Goal: Task Accomplishment & Management: Use online tool/utility

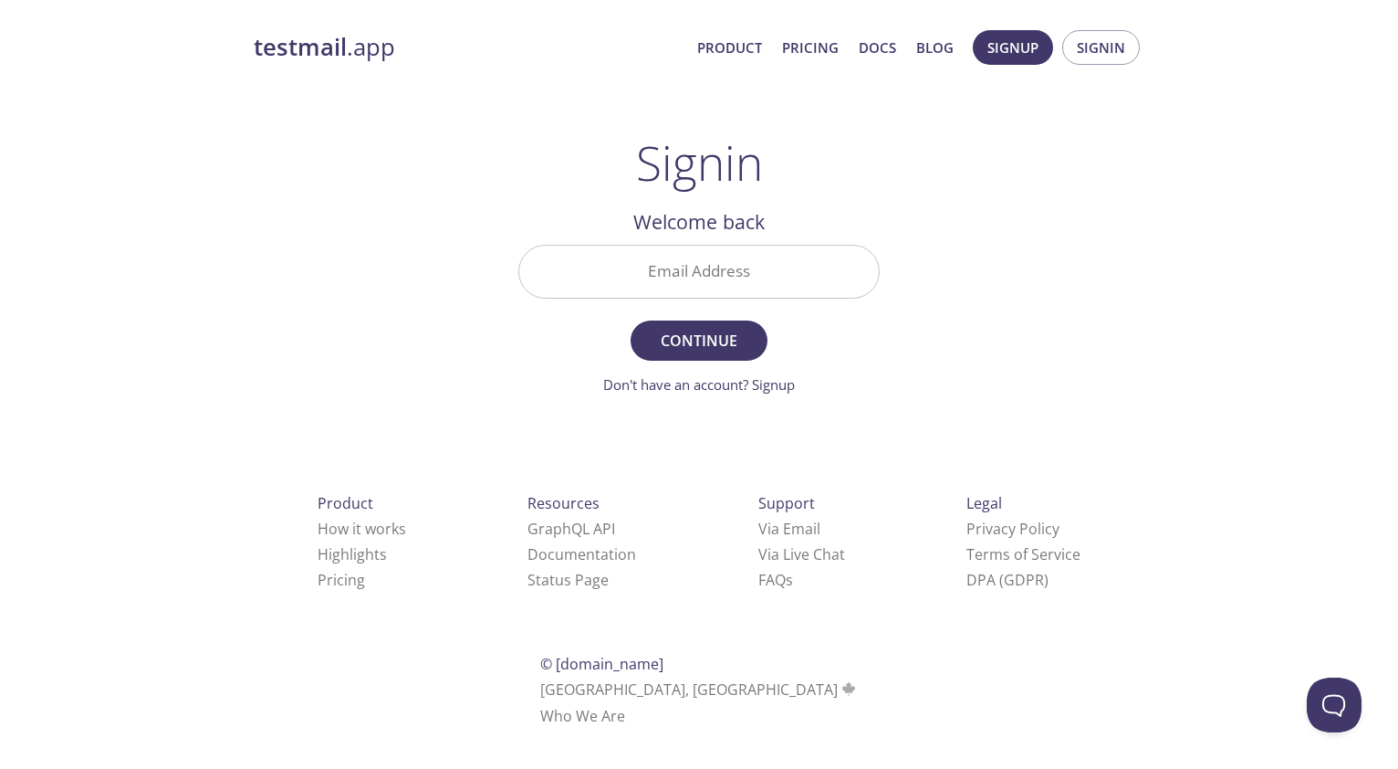
click at [763, 275] on input "Email Address" at bounding box center [699, 272] width 360 height 52
click at [711, 277] on input "Email Address" at bounding box center [699, 272] width 360 height 52
type input "[PERSON_NAME][EMAIL_ADDRESS][PERSON_NAME][DOMAIN_NAME]"
click at [727, 350] on span "Continue" at bounding box center [699, 341] width 97 height 26
click at [493, 62] on link "testmail .app" at bounding box center [468, 47] width 429 height 31
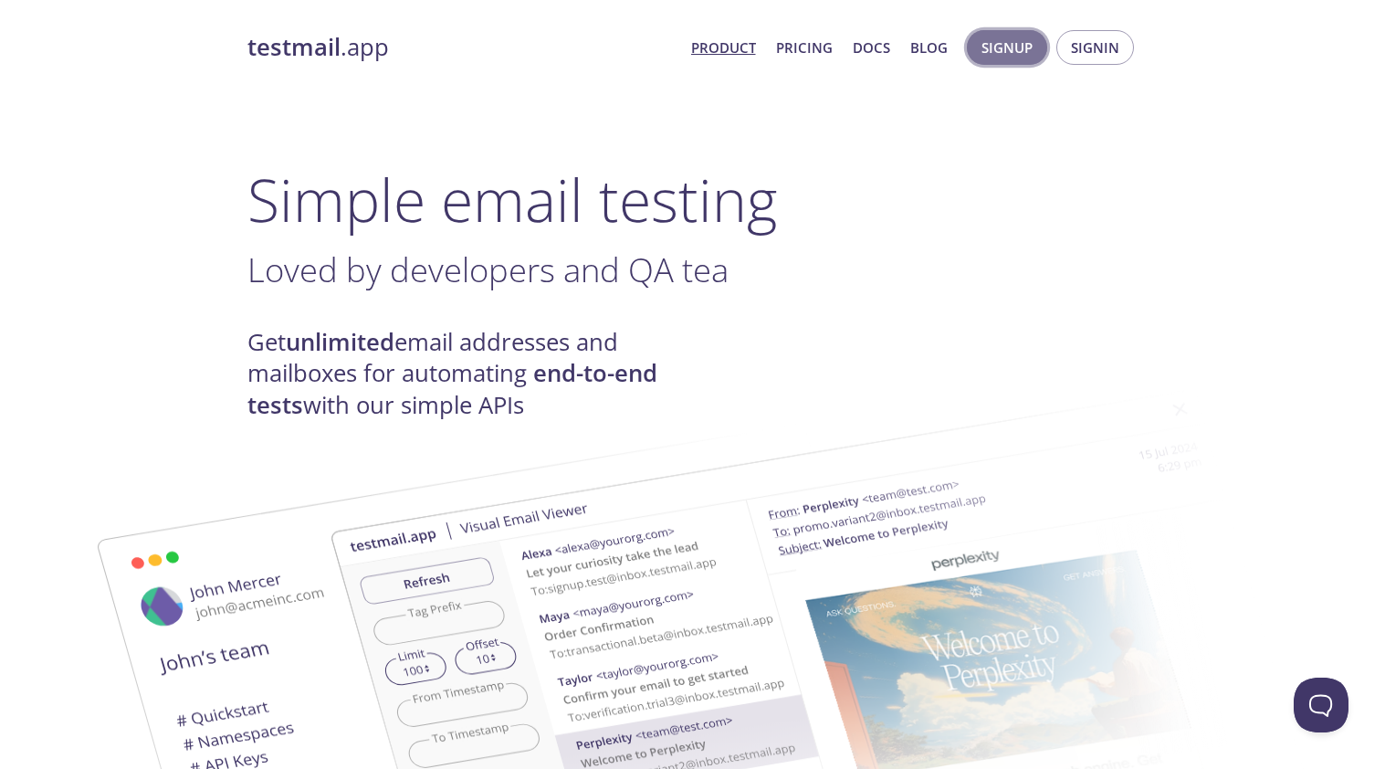
click at [984, 55] on span "Signup" at bounding box center [1006, 48] width 51 height 24
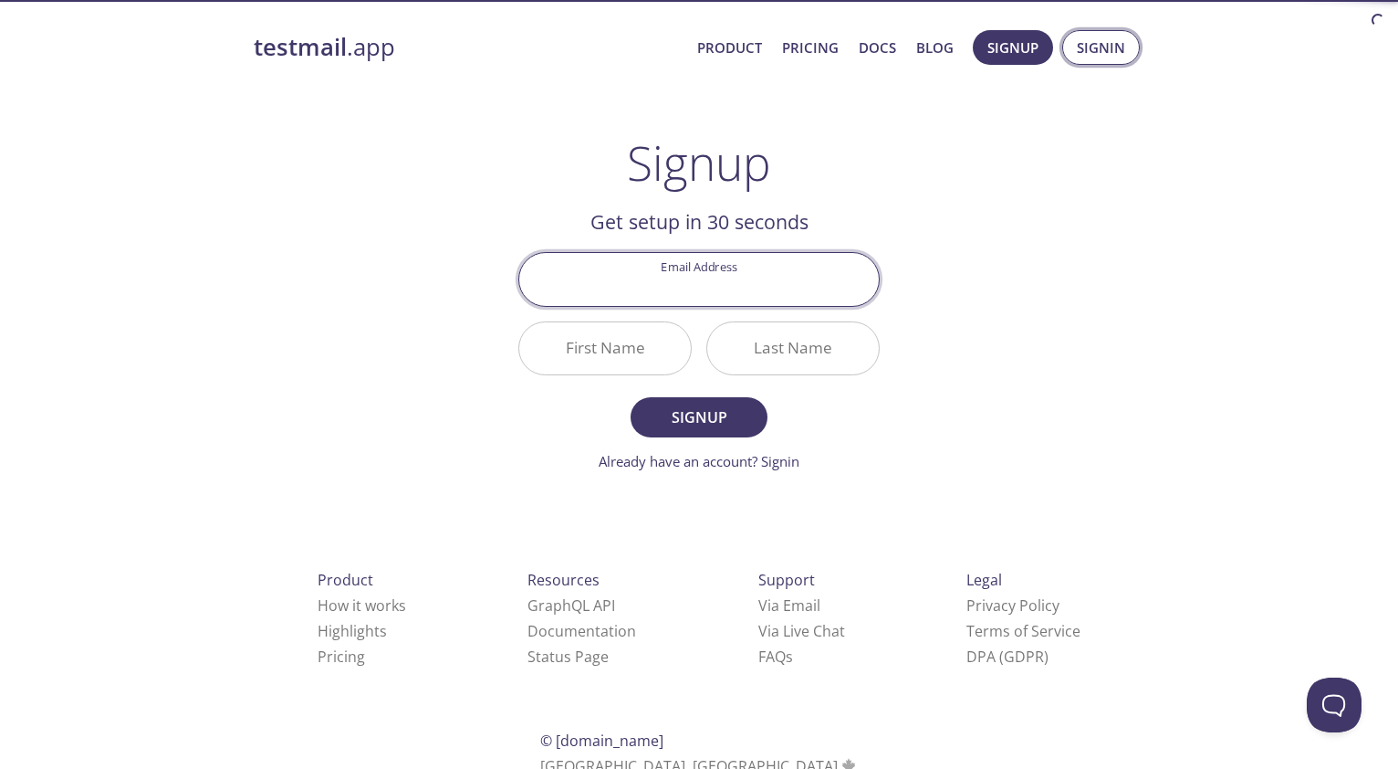
click at [1130, 58] on button "Signin" at bounding box center [1101, 47] width 78 height 35
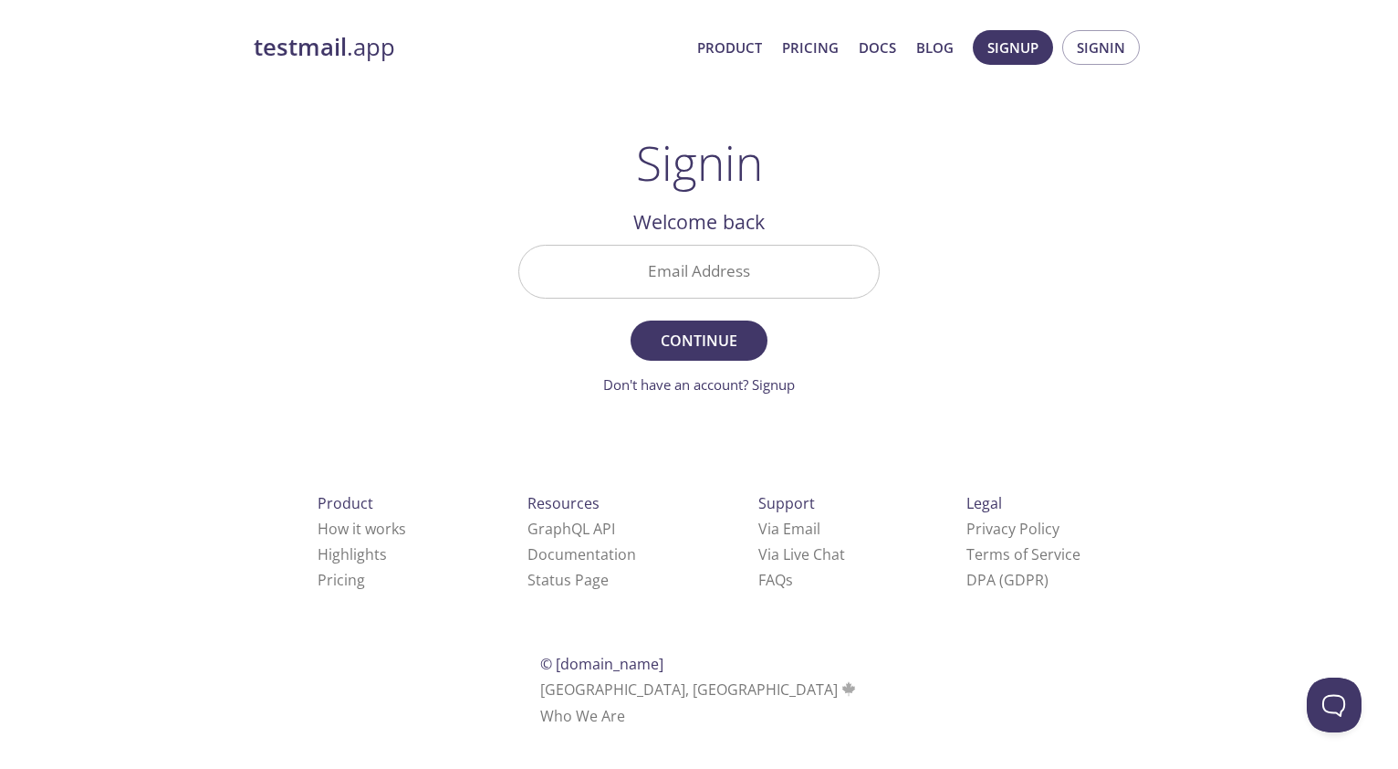
click at [803, 277] on input "Email Address" at bounding box center [699, 272] width 360 height 52
click at [969, 440] on div "Product How it works Highlights Pricing Resources GraphQL API Documentation Sta…" at bounding box center [699, 609] width 949 height 340
click at [807, 269] on input "Email Address" at bounding box center [699, 272] width 360 height 52
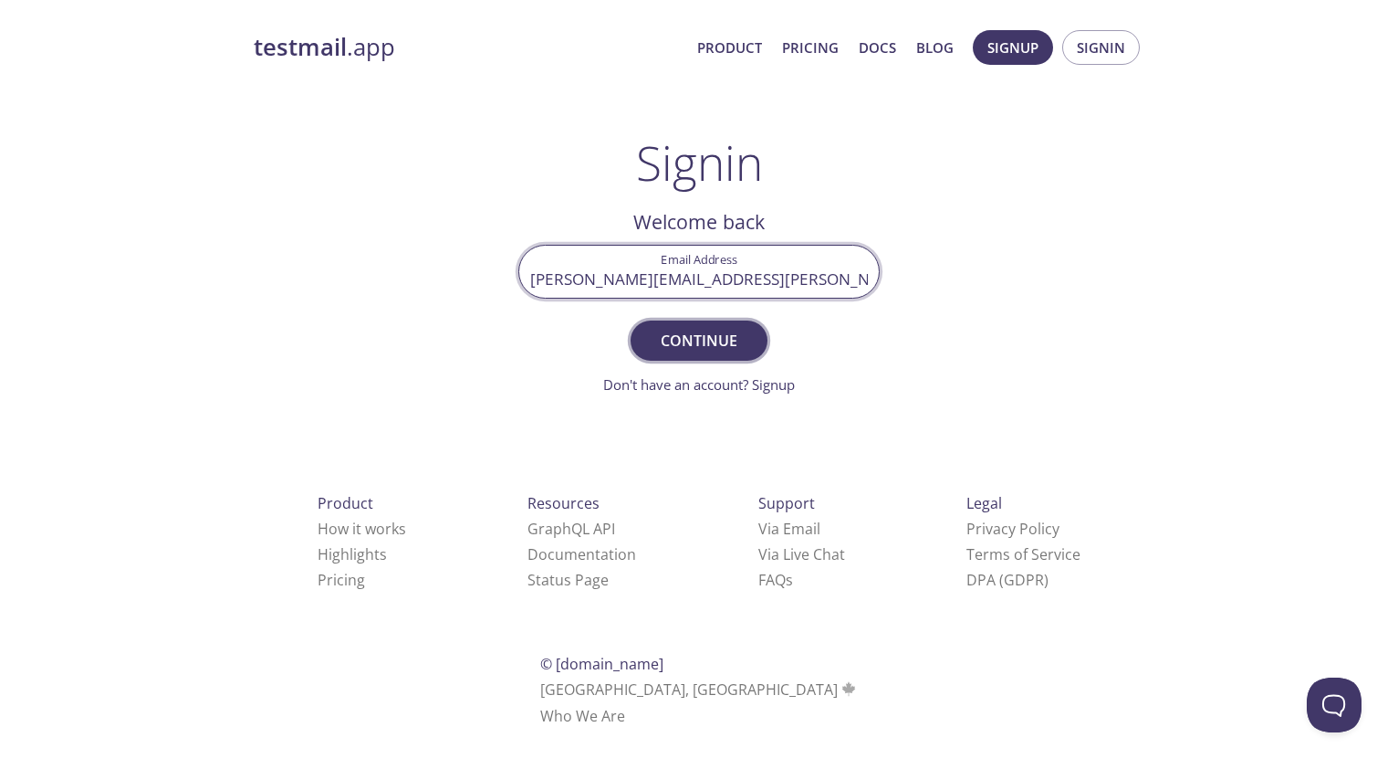
click at [693, 342] on span "Continue" at bounding box center [699, 341] width 97 height 26
click at [727, 282] on input "[PERSON_NAME][EMAIL_ADDRESS][PERSON_NAME][DOMAIN_NAME]" at bounding box center [699, 272] width 360 height 52
drag, startPoint x: 681, startPoint y: 279, endPoint x: 662, endPoint y: 291, distance: 22.5
click at [651, 277] on input "[PERSON_NAME][EMAIL_ADDRESS][PERSON_NAME][DOMAIN_NAME]" at bounding box center [699, 272] width 360 height 52
click at [742, 288] on input "[PERSON_NAME][EMAIL_ADDRESS][PERSON_NAME][DOMAIN_NAME]" at bounding box center [699, 272] width 360 height 52
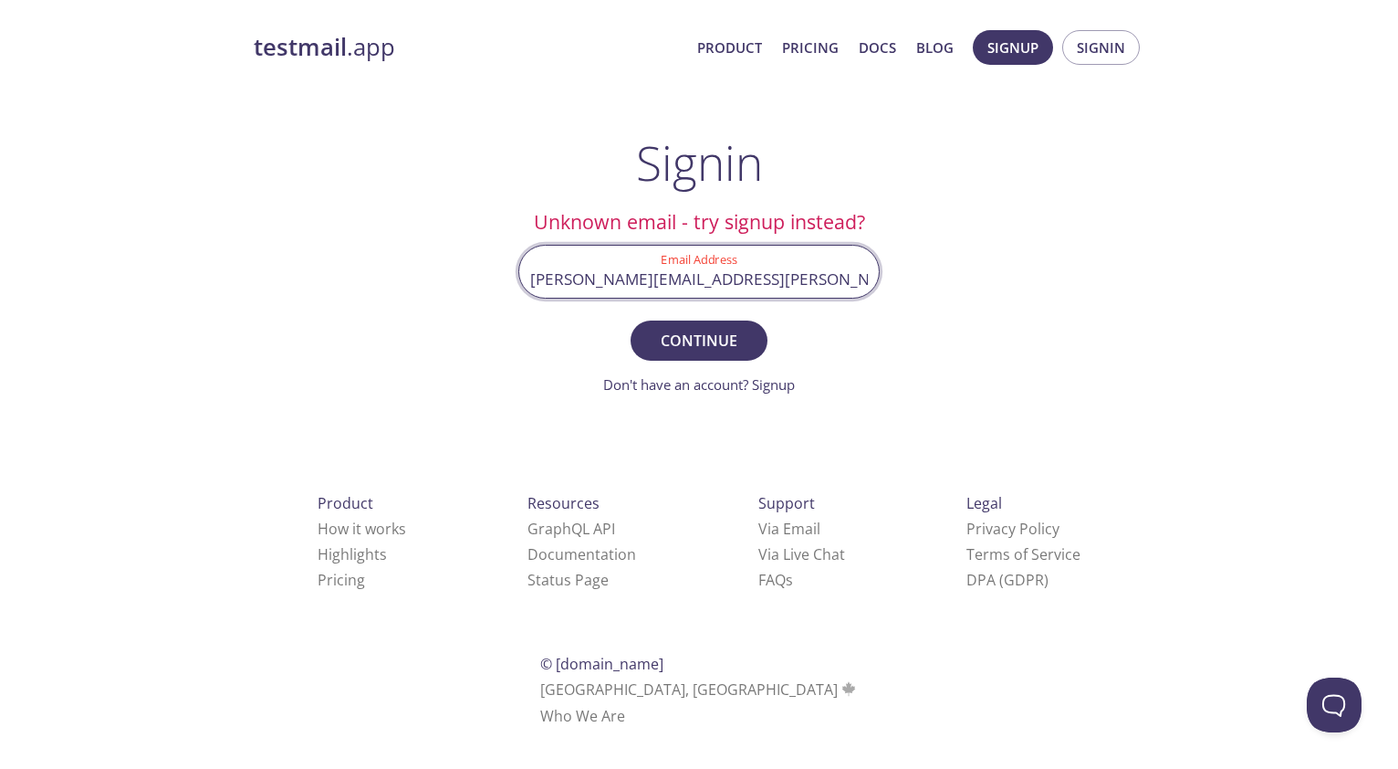
drag, startPoint x: 839, startPoint y: 275, endPoint x: 246, endPoint y: 246, distance: 593.1
click at [246, 245] on div "testmail .app Product Pricing Docs Blog Signup Signin Signin Unknown email - tr…" at bounding box center [699, 398] width 935 height 761
type input "[PERSON_NAME][EMAIL_ADDRESS][PERSON_NAME][DOMAIN_NAME]"
click at [724, 333] on span "Continue" at bounding box center [699, 341] width 97 height 26
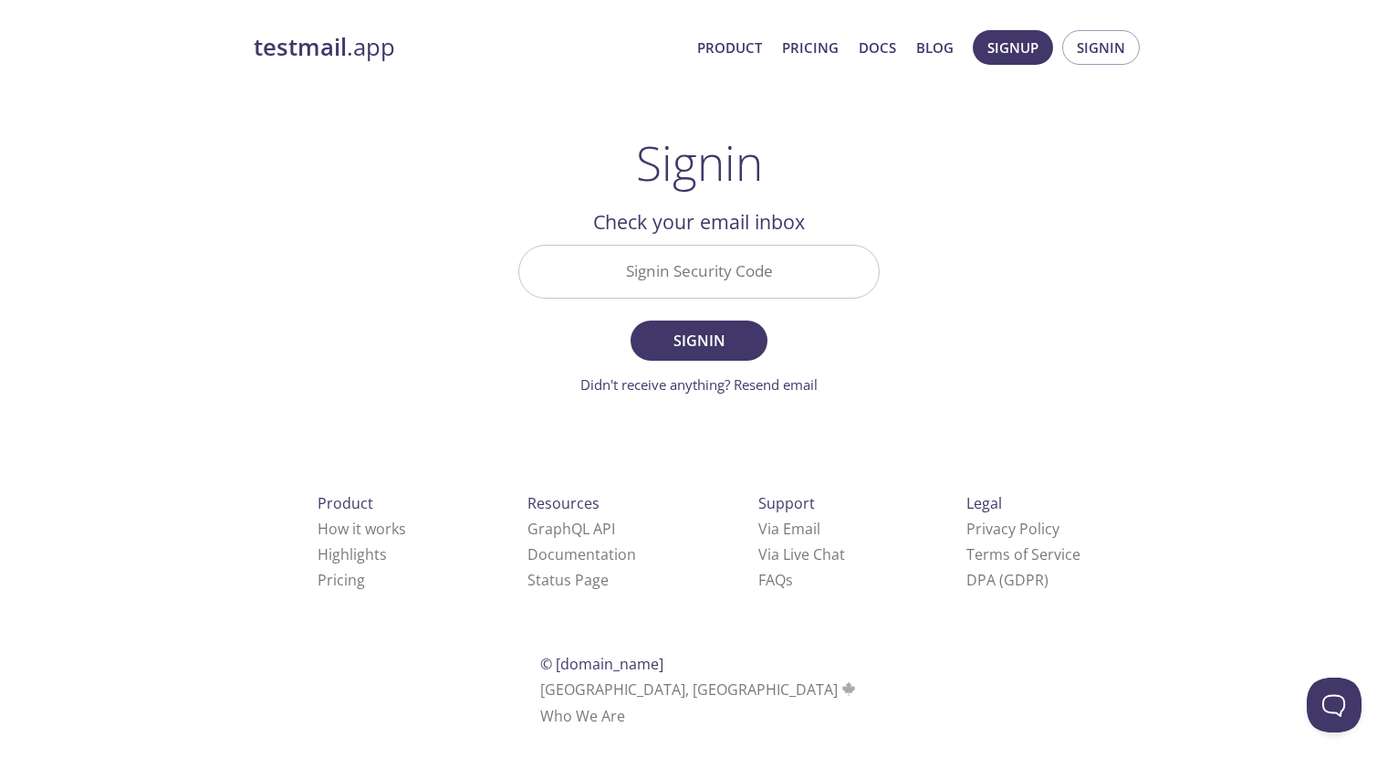
click at [1250, 503] on div "testmail .app Product Pricing Docs Blog Signup Signin Signin Welcome back Email…" at bounding box center [699, 398] width 1398 height 761
click at [711, 269] on input "Signin Security Code" at bounding box center [699, 272] width 360 height 52
paste input "KGDLWBY"
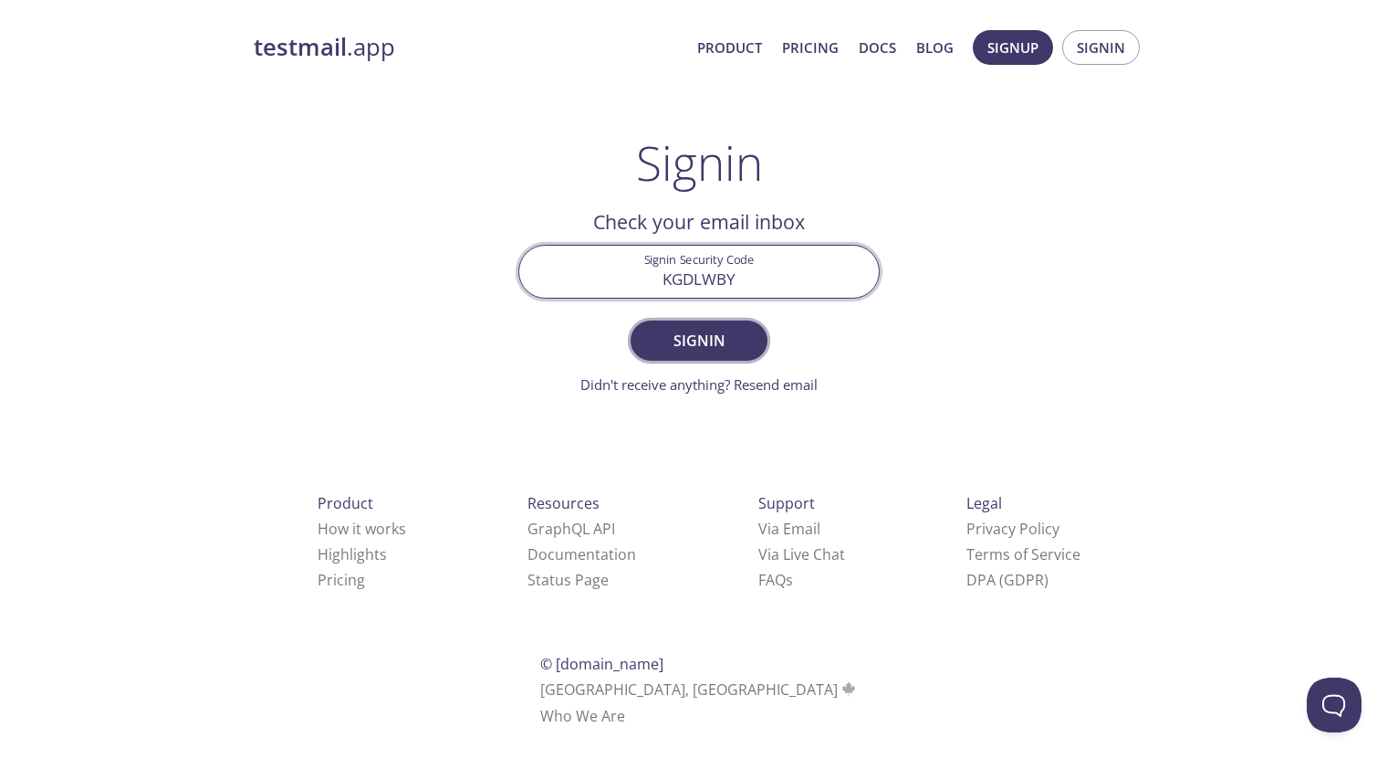
type input "KGDLWBY"
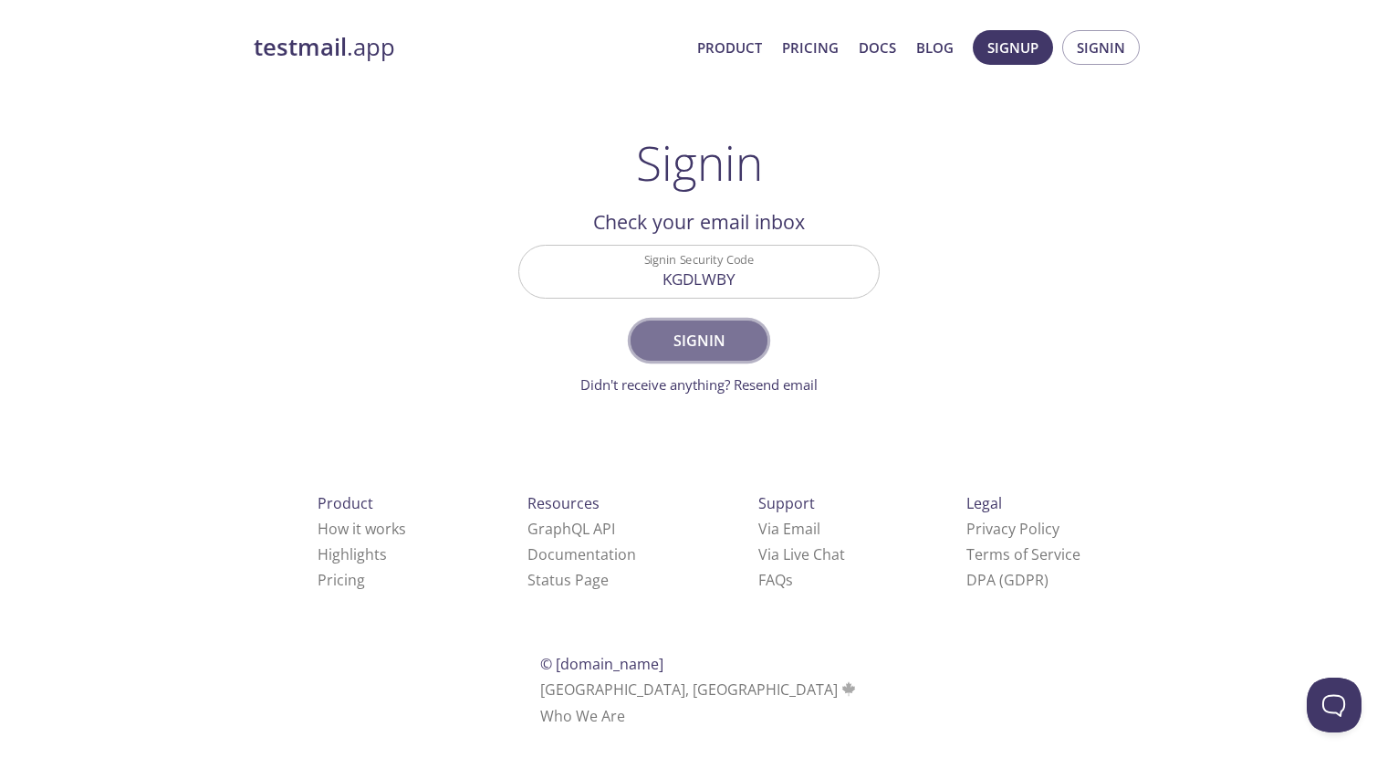
click at [727, 326] on button "Signin" at bounding box center [699, 340] width 137 height 40
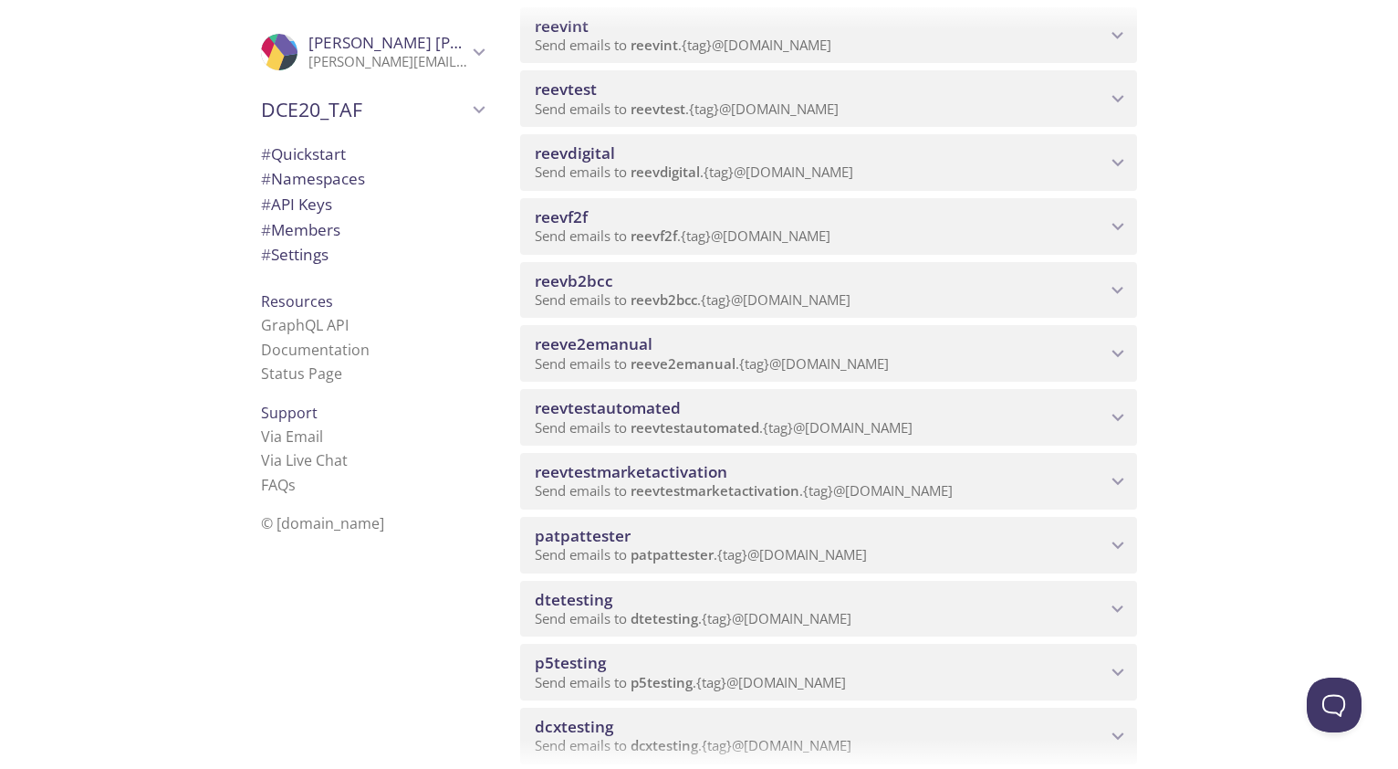
scroll to position [730, 0]
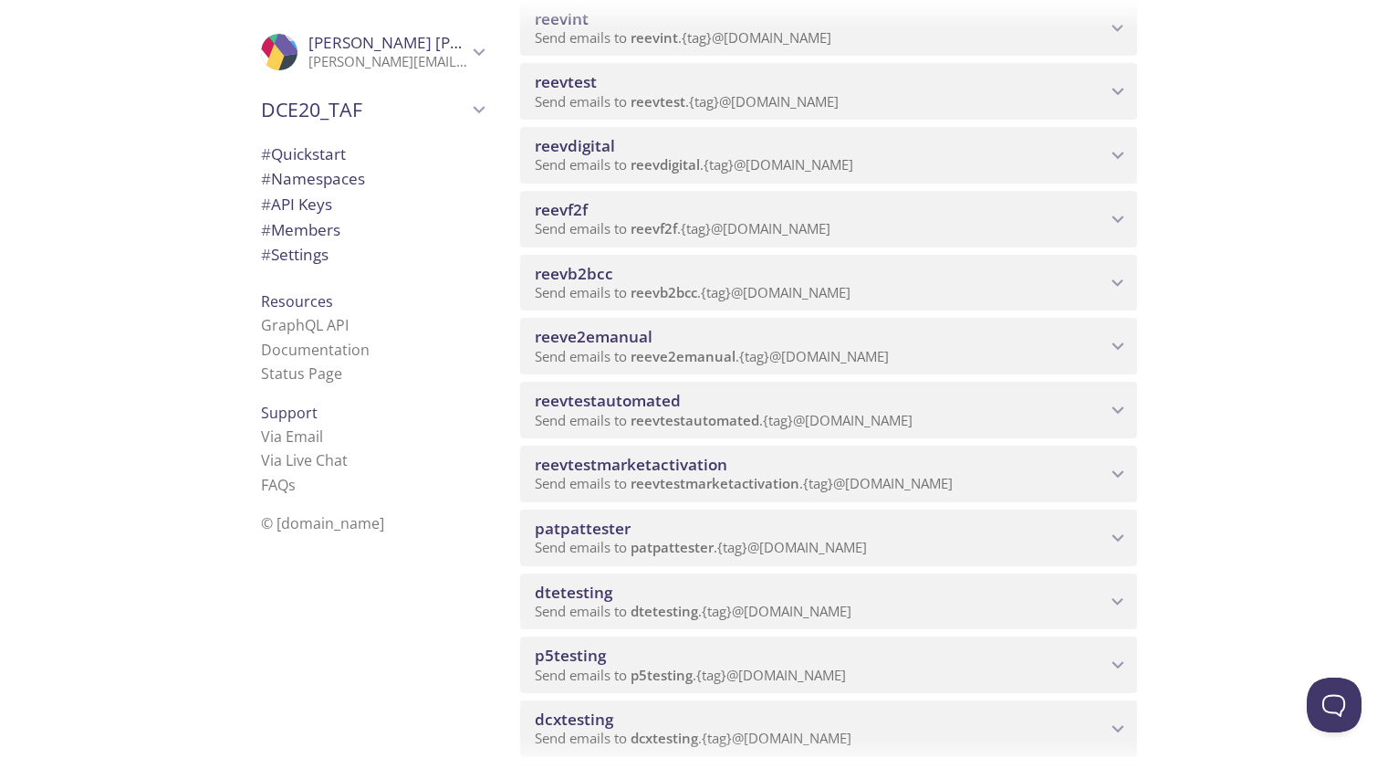
click at [814, 462] on span "reevtestmarketactivation" at bounding box center [820, 465] width 571 height 20
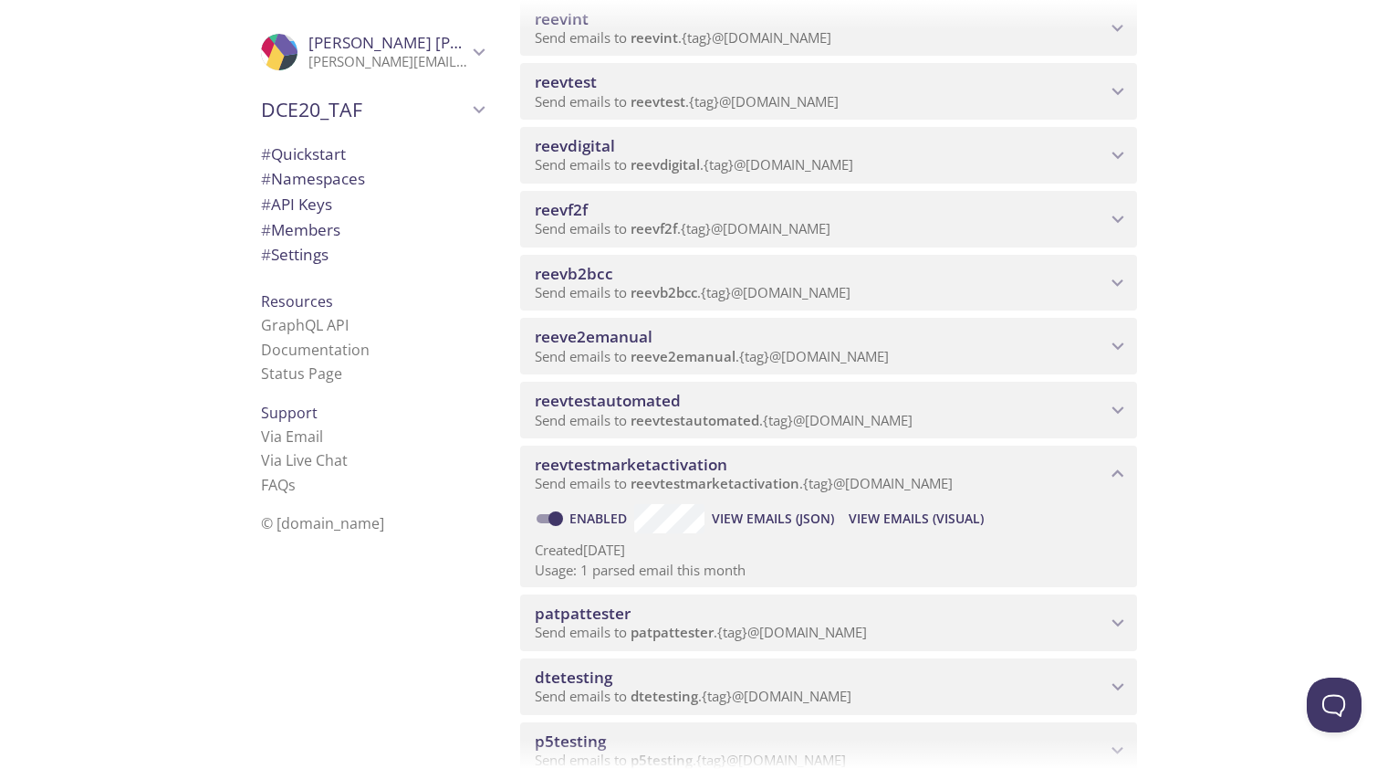
click at [904, 517] on span "View Emails (Visual)" at bounding box center [916, 519] width 135 height 22
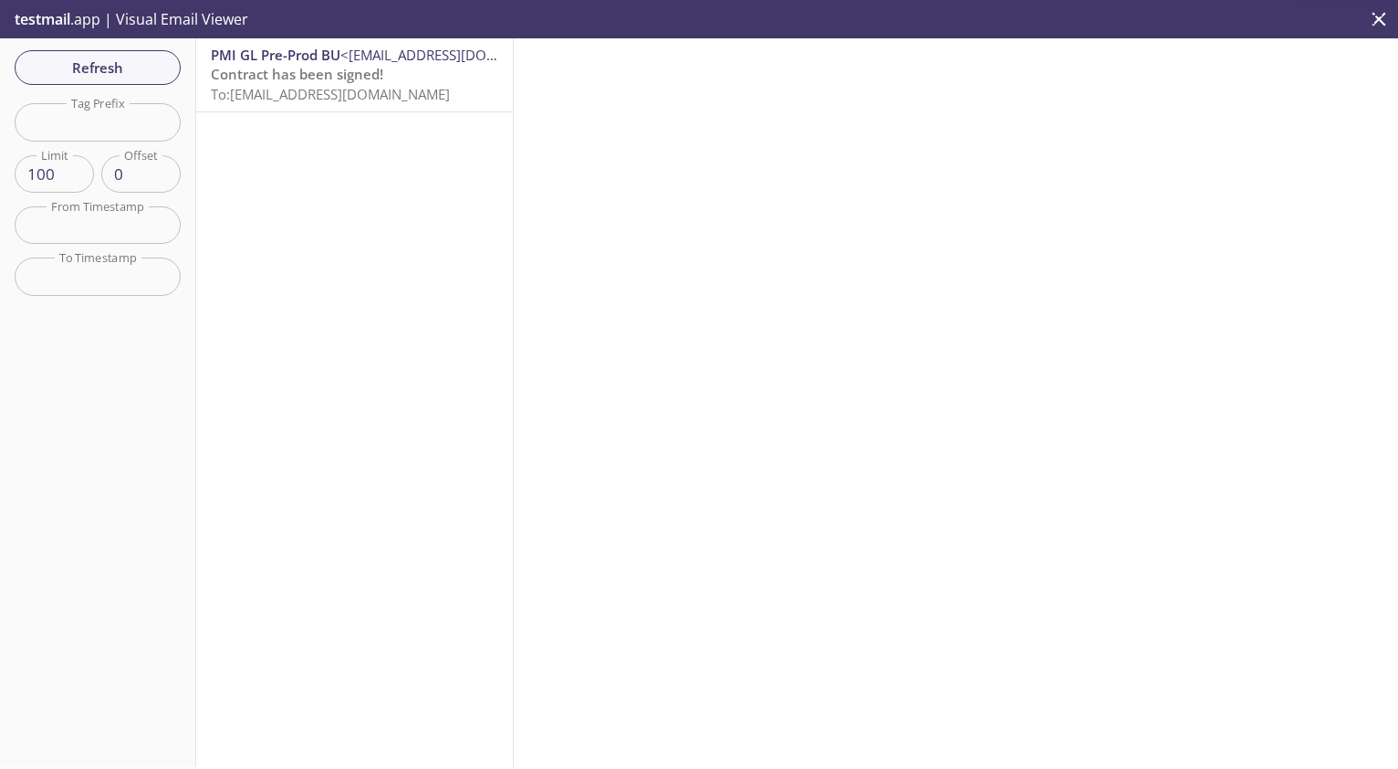
click at [366, 90] on span "To: [EMAIL_ADDRESS][DOMAIN_NAME]" at bounding box center [330, 94] width 239 height 18
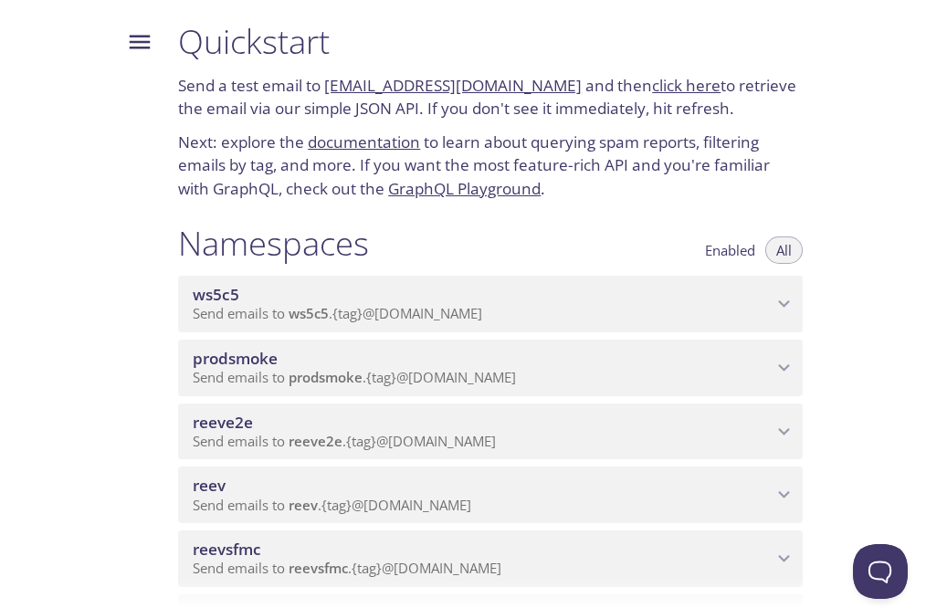
click at [26, 446] on div at bounding box center [81, 304] width 163 height 608
